Goal: Information Seeking & Learning: Understand process/instructions

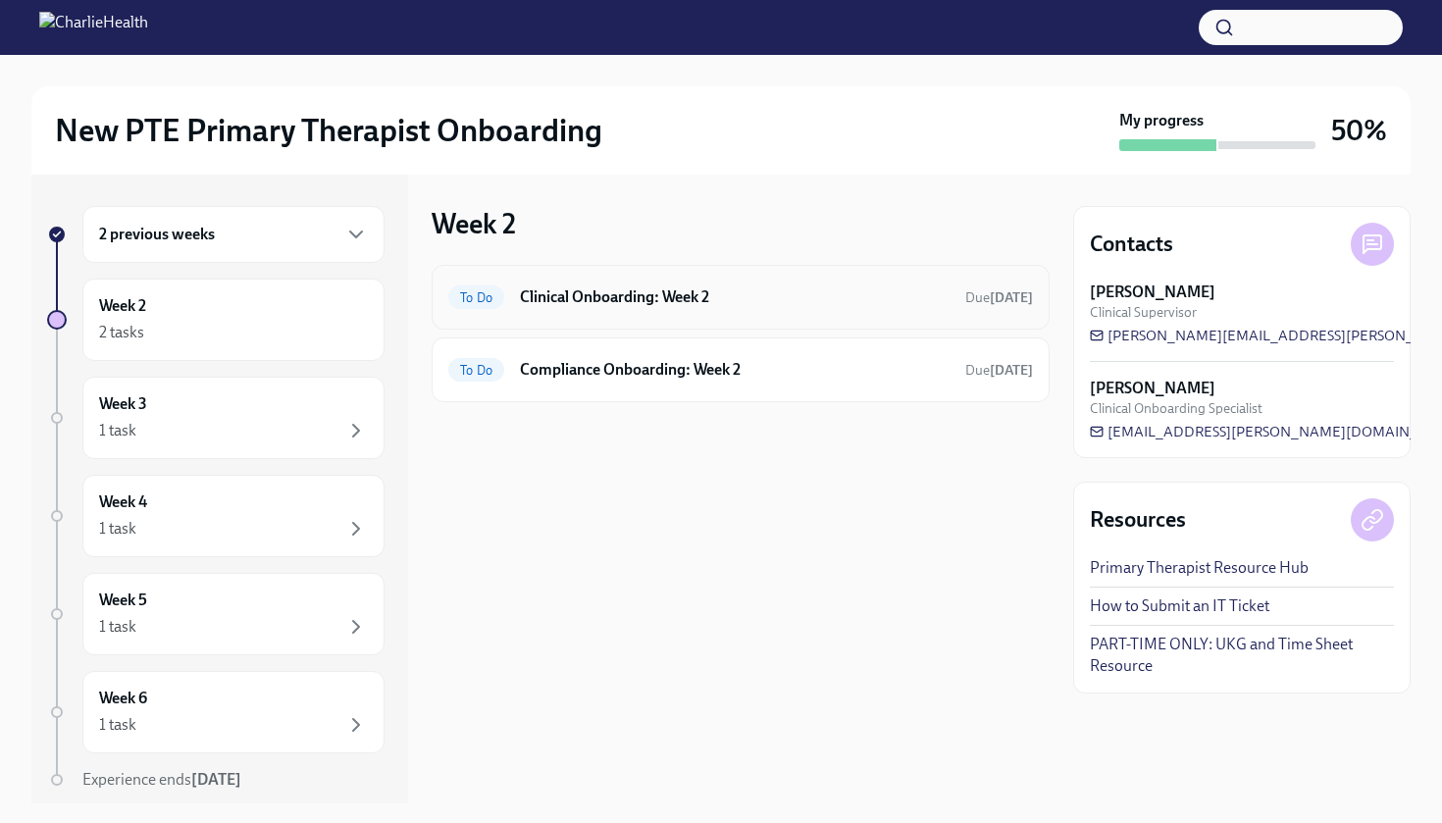
click at [622, 292] on h6 "Clinical Onboarding: Week 2" at bounding box center [735, 297] width 430 height 22
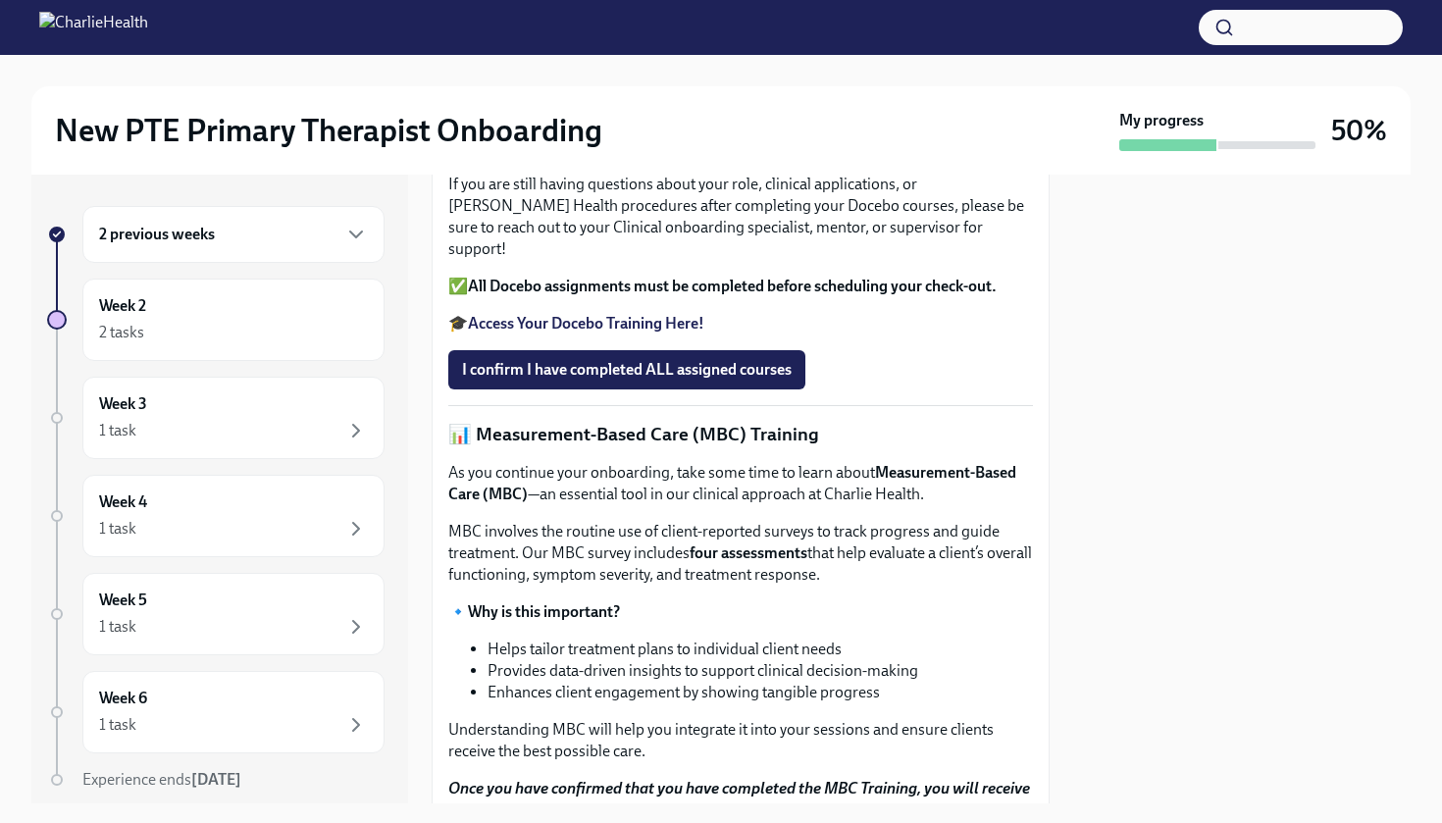
scroll to position [606, 0]
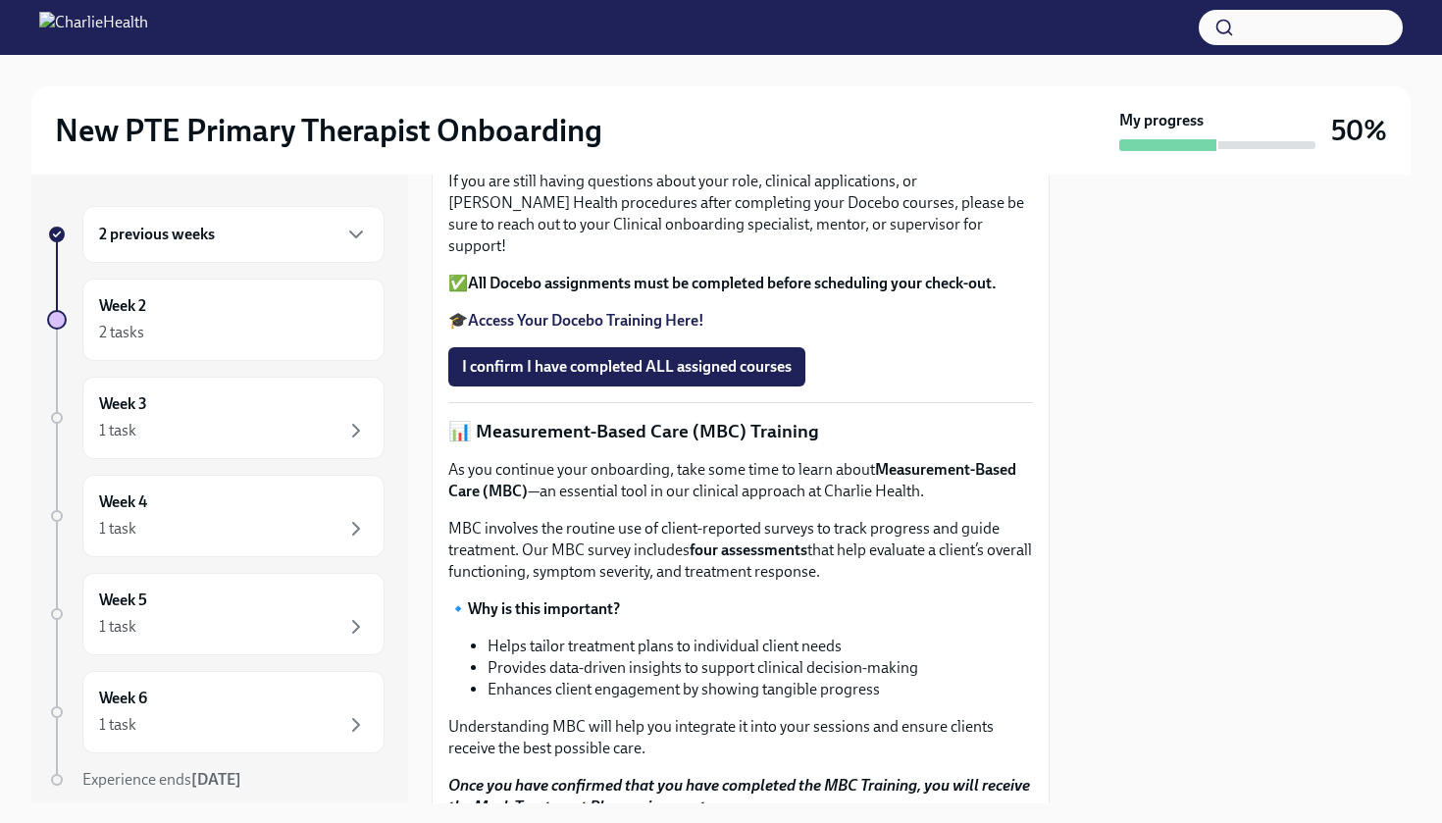
click at [607, 330] on strong "Access Your Docebo Training Here!" at bounding box center [586, 320] width 236 height 19
